Goal: Navigation & Orientation: Find specific page/section

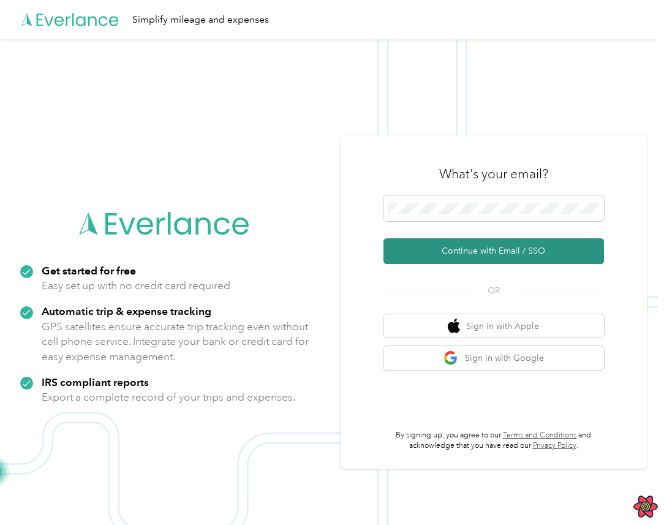
click at [491, 253] on button "Continue with Email / SSO" at bounding box center [494, 251] width 221 height 26
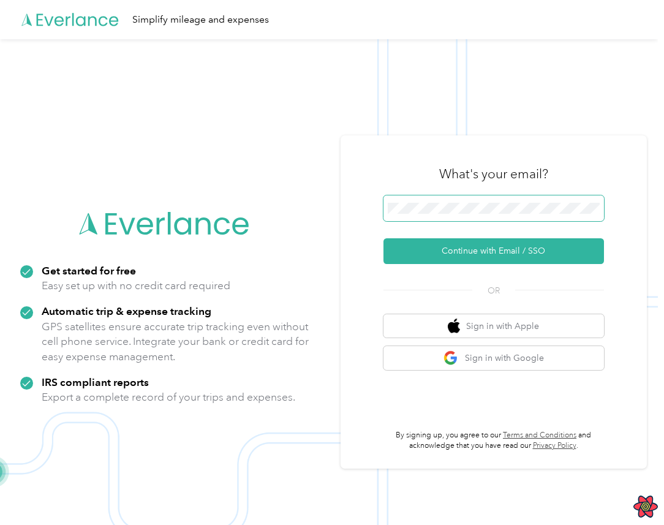
click at [458, 219] on span at bounding box center [494, 209] width 221 height 26
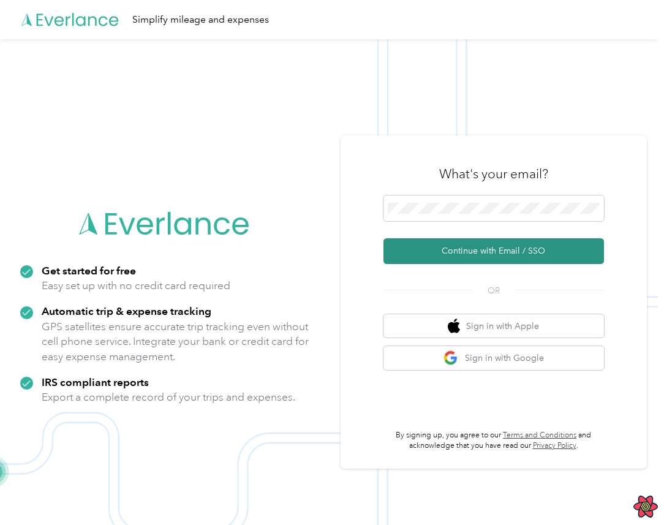
click at [456, 252] on button "Continue with Email / SSO" at bounding box center [494, 251] width 221 height 26
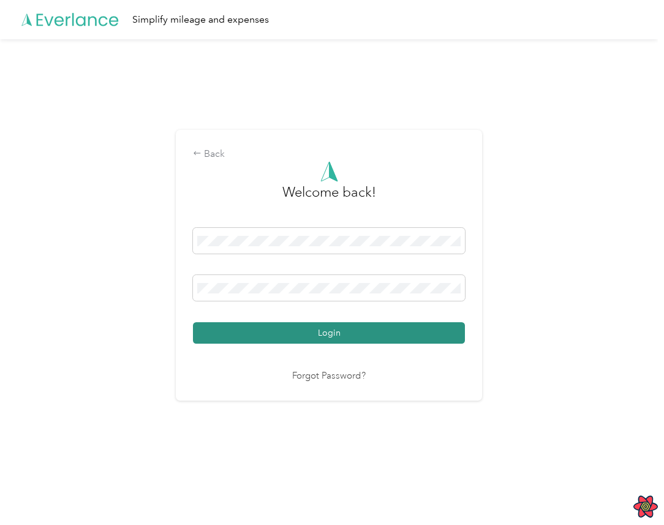
click at [346, 322] on button "Login" at bounding box center [329, 332] width 272 height 21
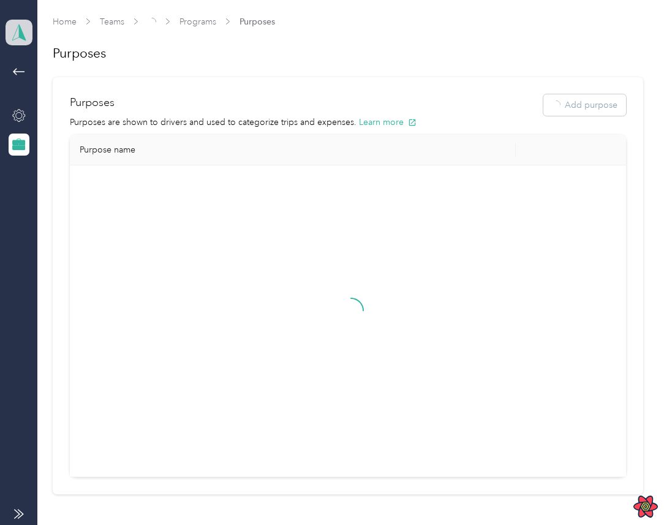
click at [25, 37] on icon at bounding box center [19, 32] width 18 height 17
click at [54, 101] on div "Team dashboard" at bounding box center [49, 100] width 67 height 13
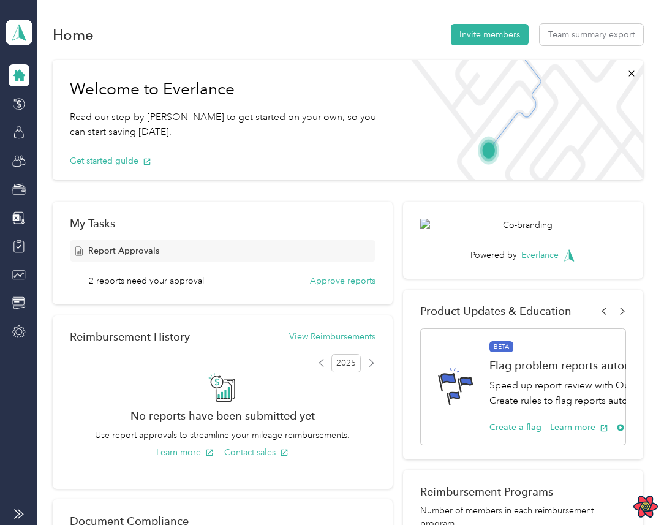
click at [254, 110] on p "Read our step-by-[PERSON_NAME] to get started on your own, so you can start sav…" at bounding box center [227, 125] width 315 height 30
